Goal: Transaction & Acquisition: Obtain resource

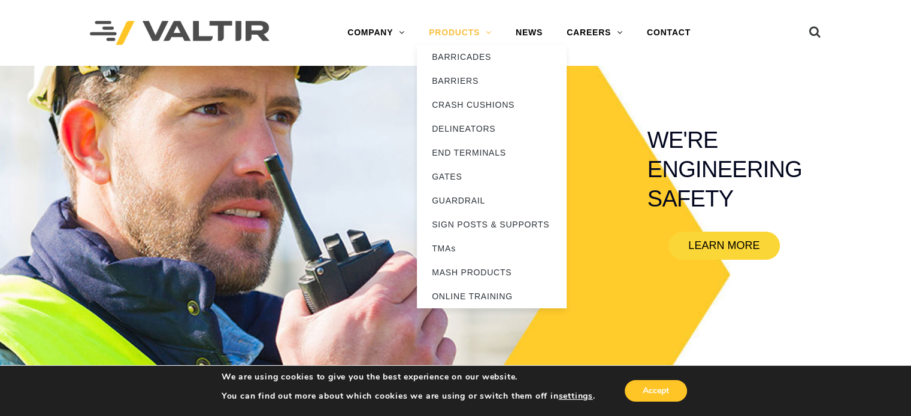
click at [467, 28] on link "PRODUCTS" at bounding box center [460, 33] width 87 height 24
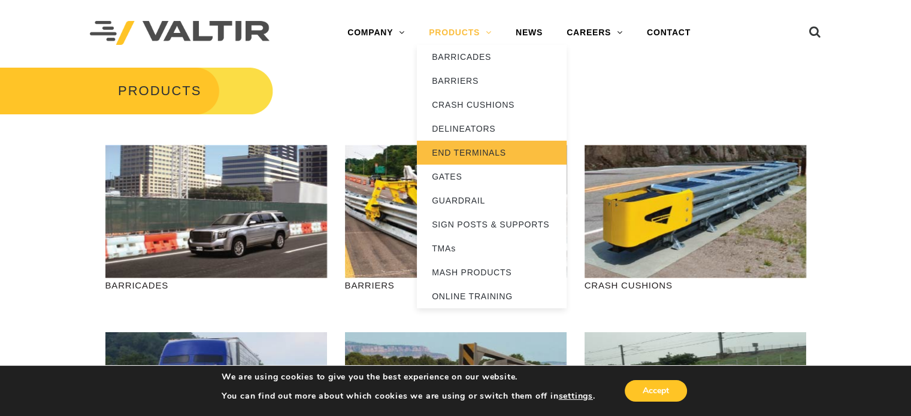
click at [456, 150] on link "END TERMINALS" at bounding box center [492, 153] width 150 height 24
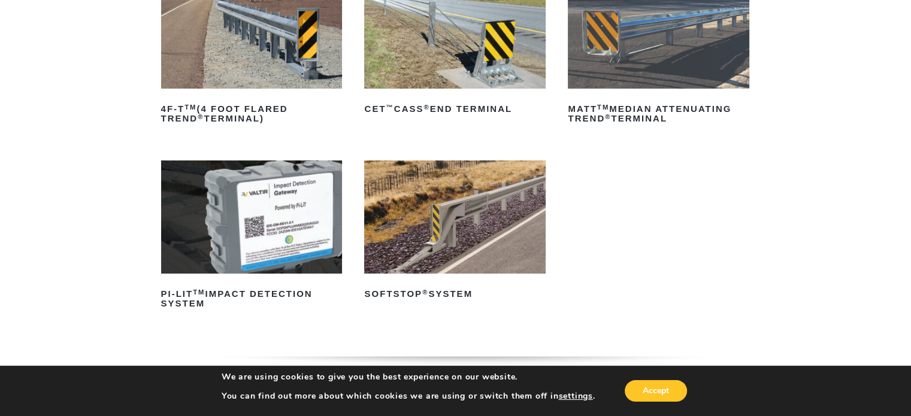
scroll to position [240, 0]
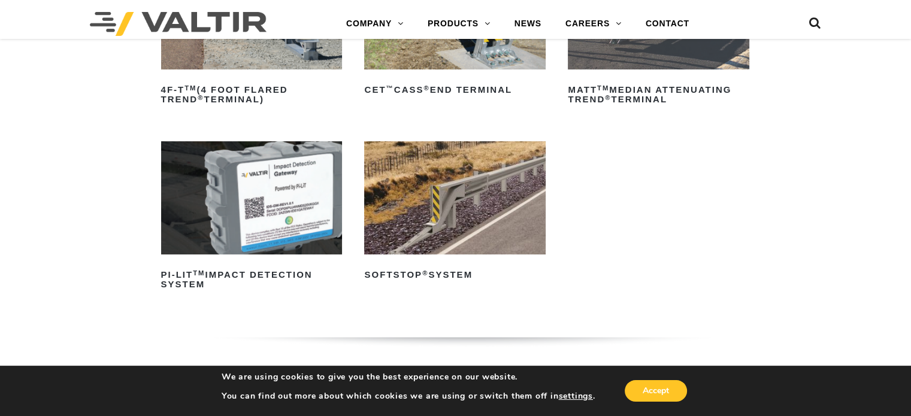
click at [437, 252] on img at bounding box center [454, 197] width 181 height 113
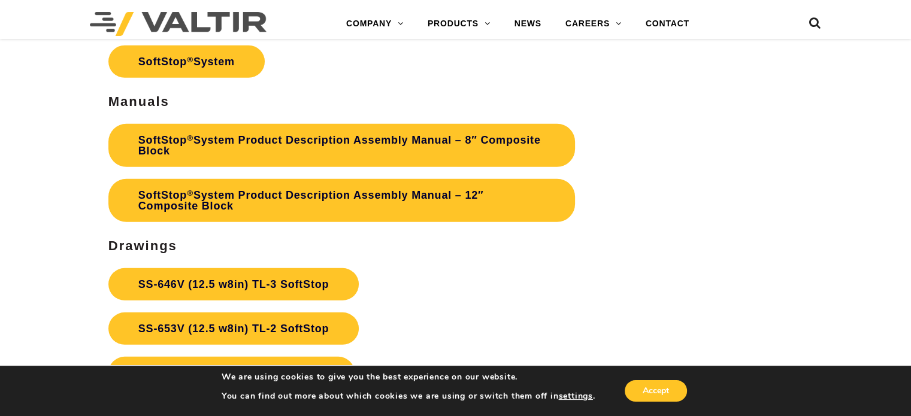
scroll to position [3653, 0]
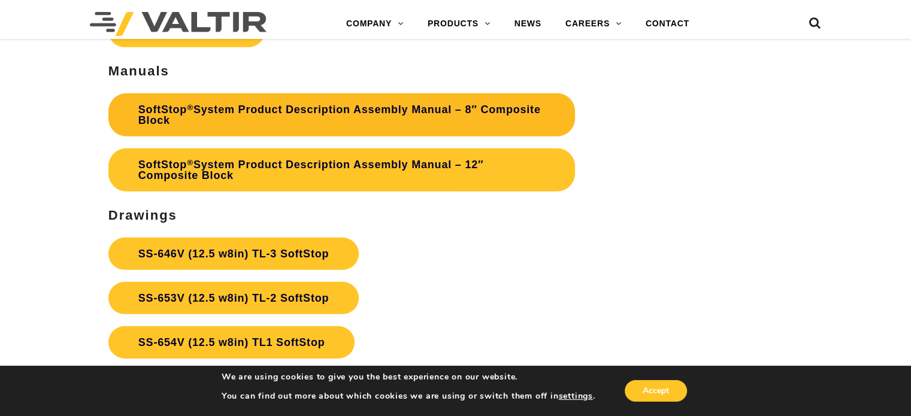
click at [285, 119] on link "SoftStop ® System Product Description Assembly Manual – 8″ Composite Block" at bounding box center [341, 114] width 467 height 43
